Goal: Navigation & Orientation: Find specific page/section

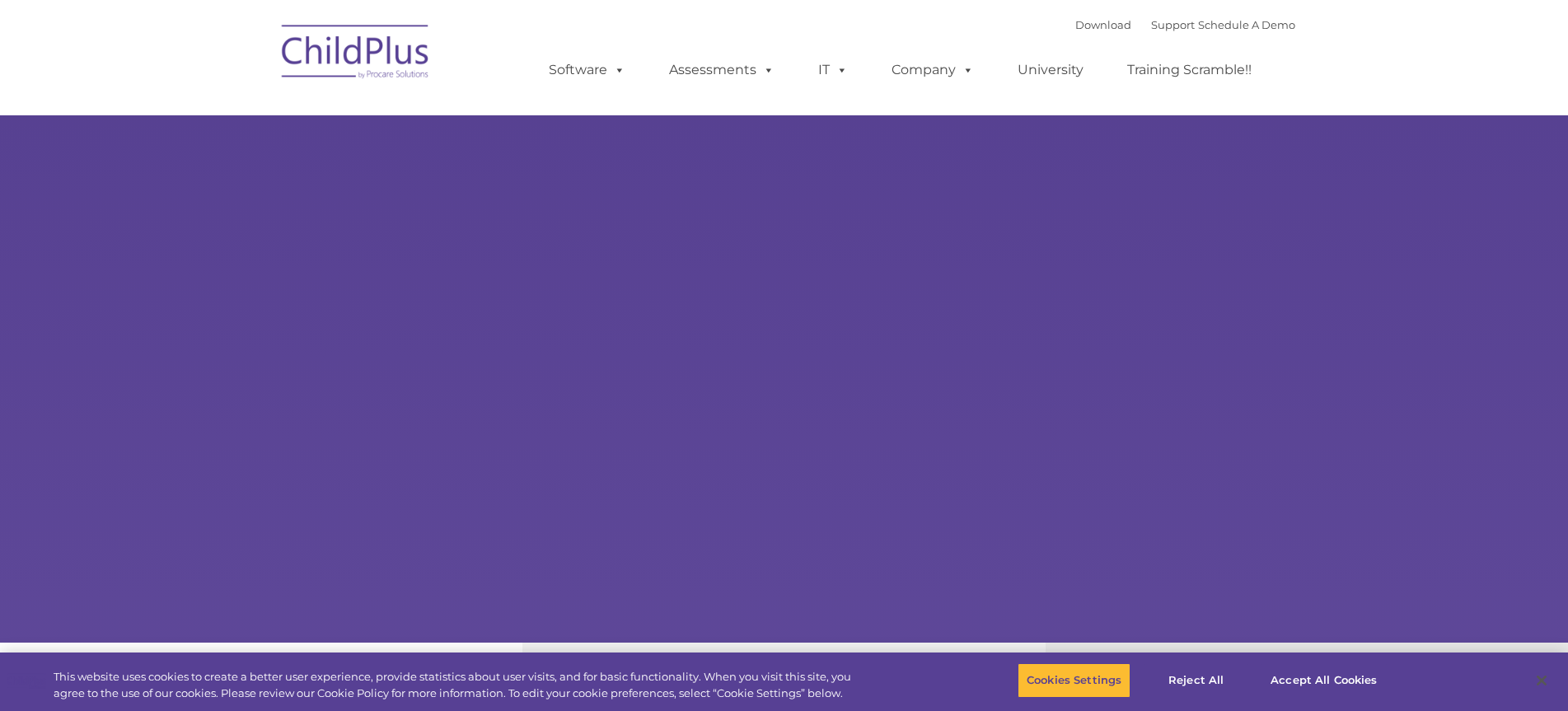
type input ""
select select "MEDIUM"
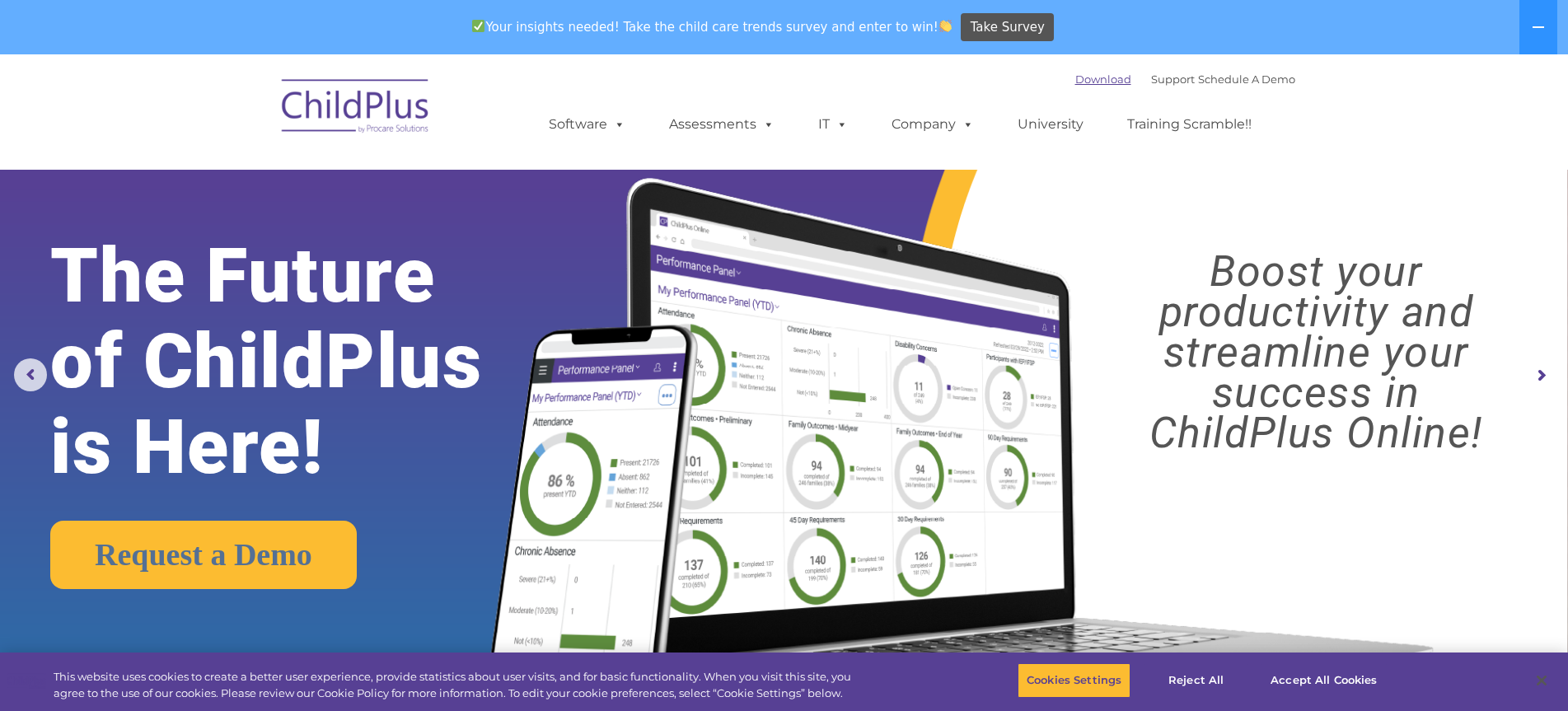
click at [1085, 81] on link "Download" at bounding box center [1103, 79] width 56 height 13
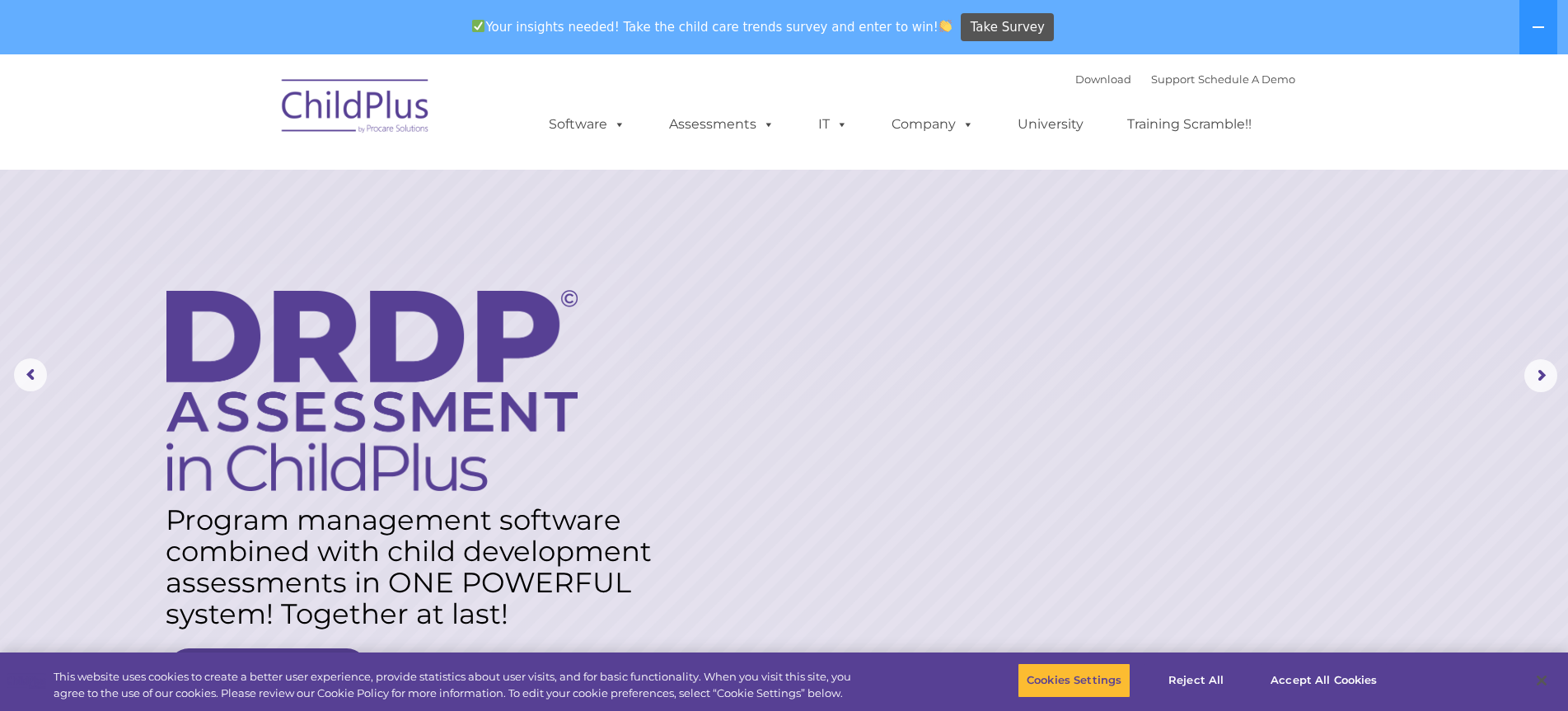
click at [354, 95] on img at bounding box center [356, 109] width 165 height 82
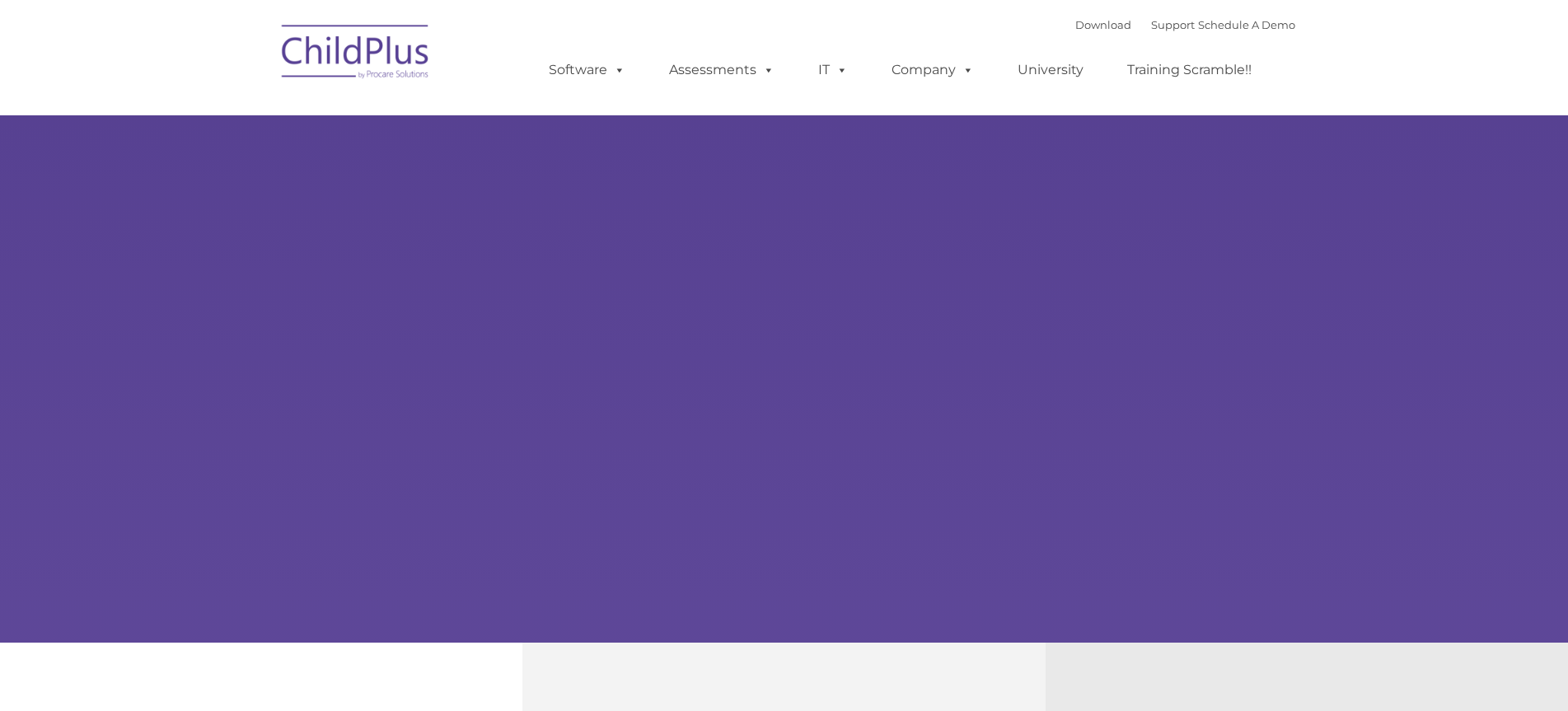
type input ""
select select "MEDIUM"
